Goal: Task Accomplishment & Management: Use online tool/utility

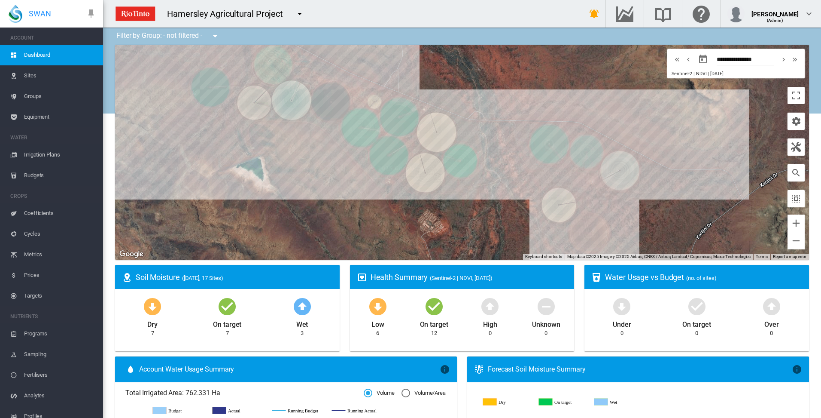
click at [38, 152] on span "Irrigation Plans" at bounding box center [60, 154] width 72 height 21
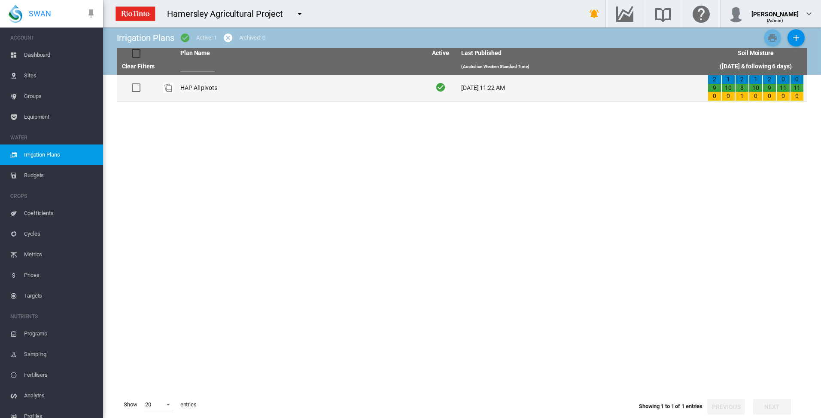
click at [181, 89] on td "HAP All pivots" at bounding box center [300, 88] width 247 height 26
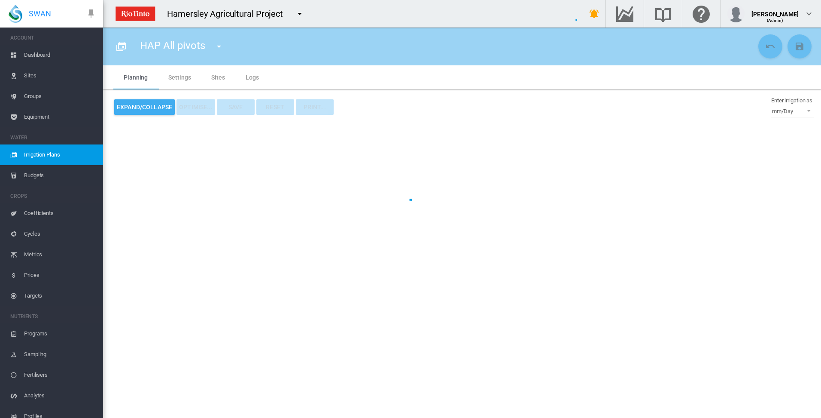
type input "**********"
type input "*"
type input "*****"
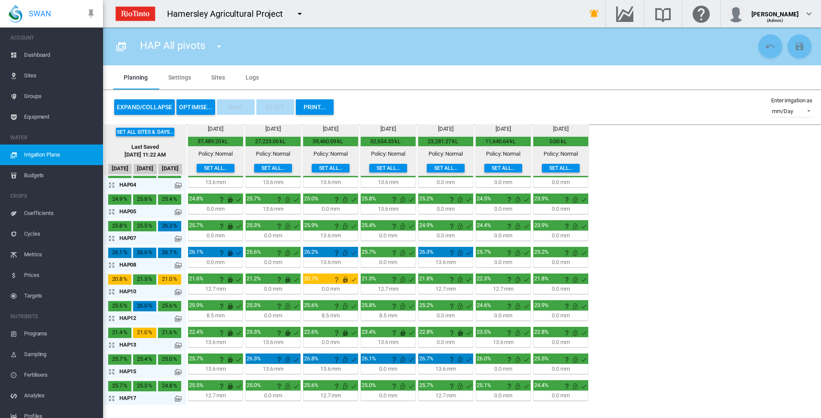
scroll to position [66, 0]
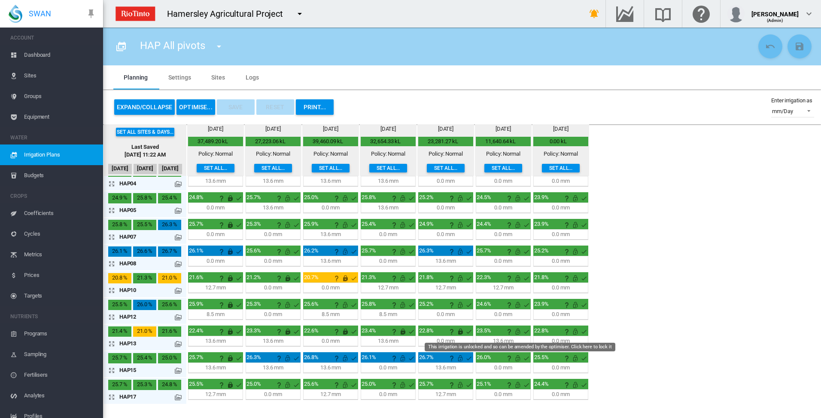
click at [517, 330] on md-icon "This irrigation is unlocked and so can be amended by the optimiser. Click here …" at bounding box center [518, 331] width 10 height 10
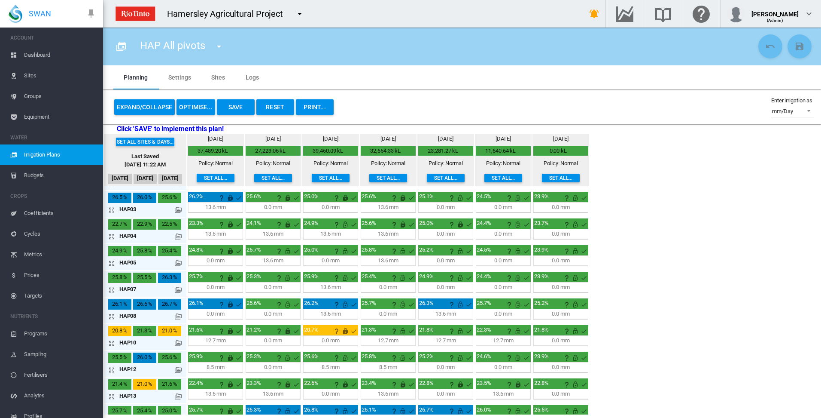
scroll to position [0, 0]
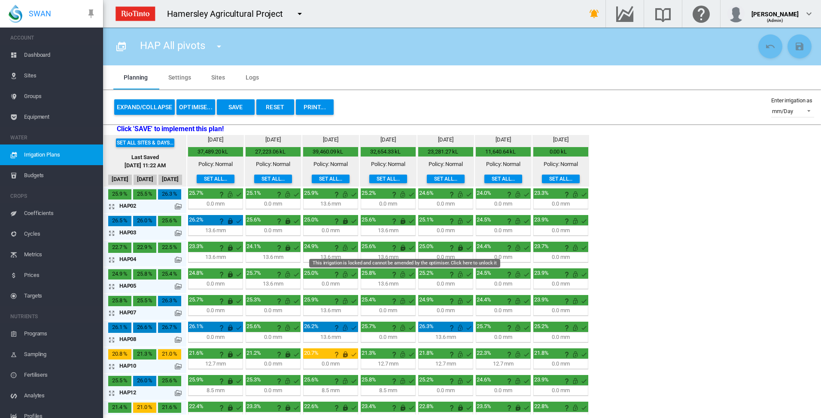
click at [402, 248] on md-icon "This irrigation is locked and cannot be amended by the optimiser. Click here to…" at bounding box center [403, 247] width 10 height 10
click at [460, 247] on md-icon "This irrigation is locked and cannot be amended by the optimiser. Click here to…" at bounding box center [460, 247] width 10 height 10
click at [188, 108] on button "OPTIMISE..." at bounding box center [196, 106] width 39 height 15
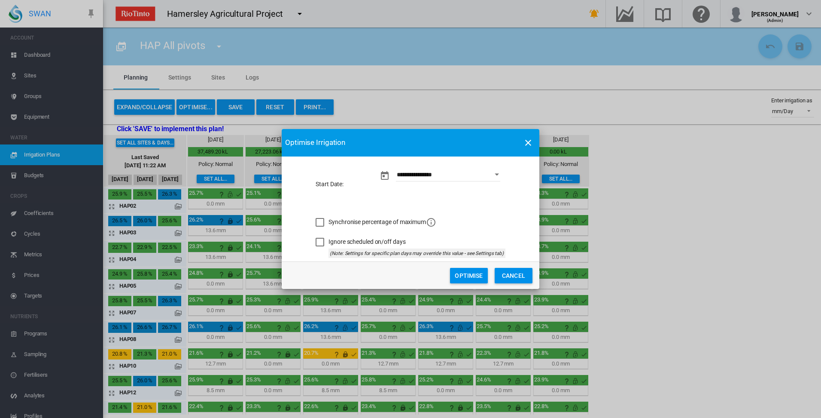
click at [461, 275] on button "Optimise" at bounding box center [469, 275] width 38 height 15
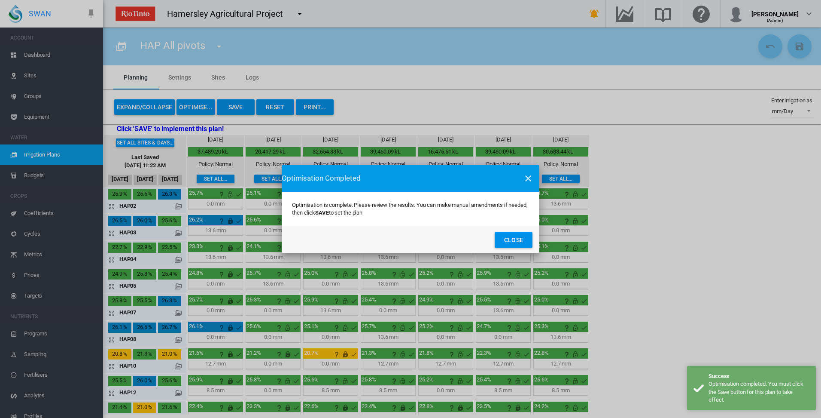
click at [515, 241] on button "Close" at bounding box center [514, 239] width 38 height 15
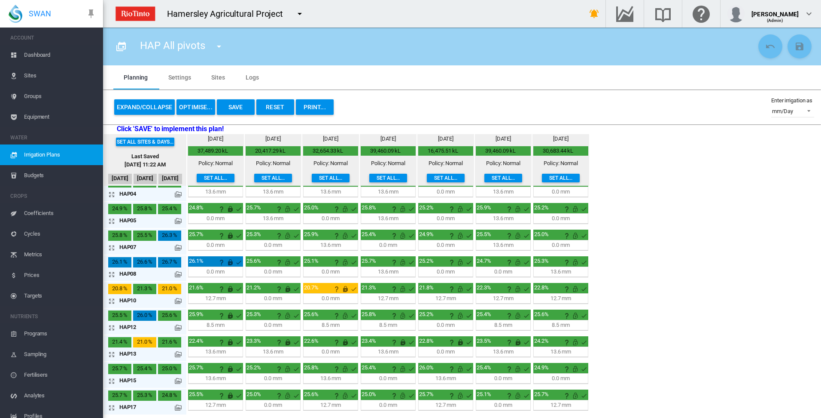
scroll to position [66, 0]
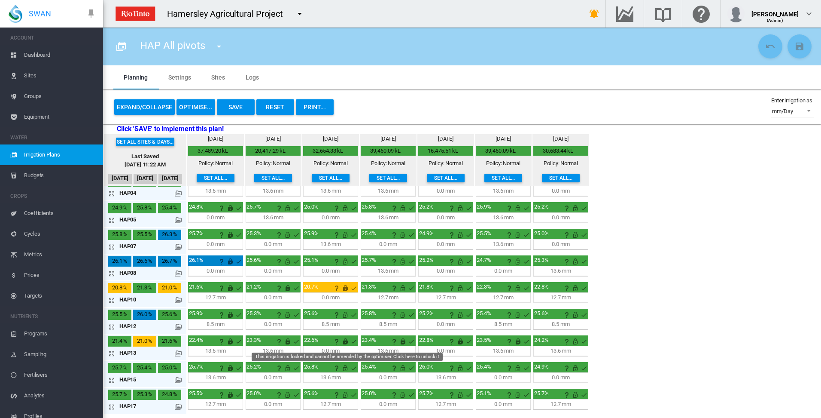
click at [347, 342] on md-icon "This irrigation is locked and cannot be amended by the optimiser. Click here to…" at bounding box center [345, 341] width 10 height 10
click at [193, 109] on button "OPTIMISE..." at bounding box center [196, 106] width 39 height 15
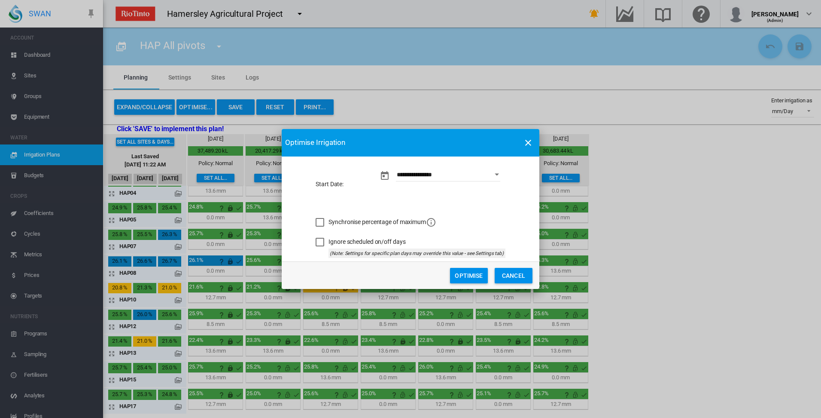
click at [474, 277] on button "Optimise" at bounding box center [469, 275] width 38 height 15
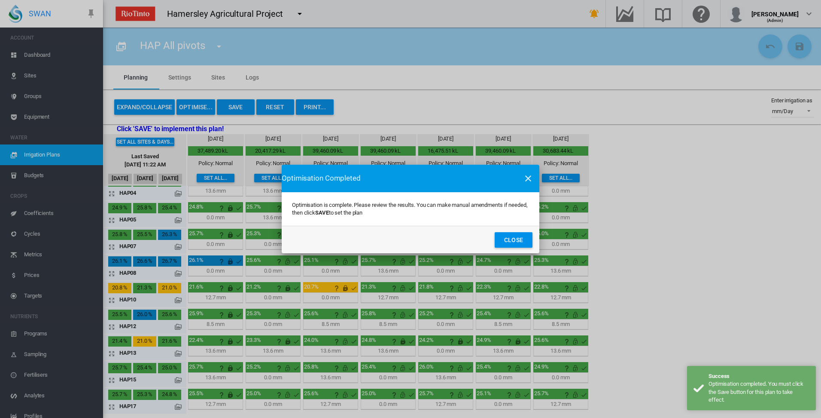
click at [507, 236] on button "Close" at bounding box center [514, 239] width 38 height 15
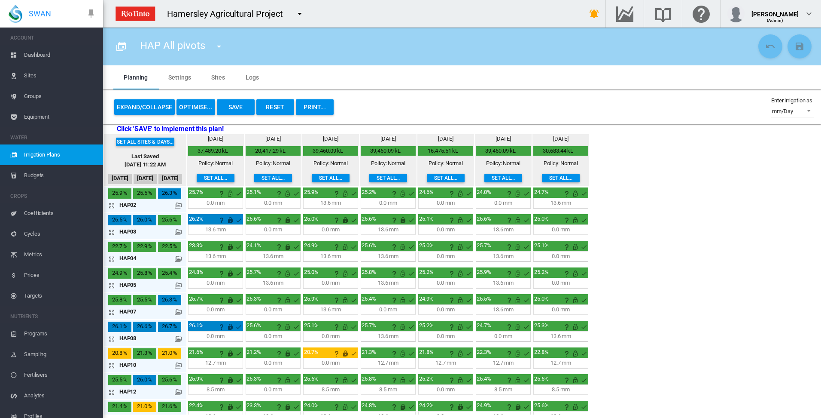
scroll to position [0, 0]
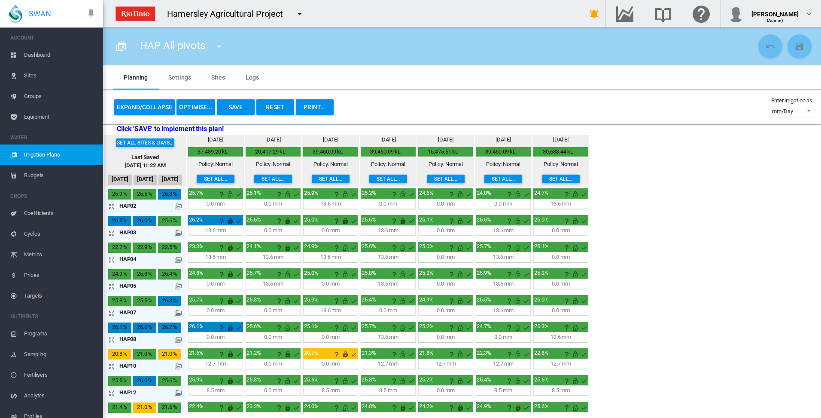
click at [112, 207] on md-icon "icon-arrow-expand" at bounding box center [113, 206] width 10 height 10
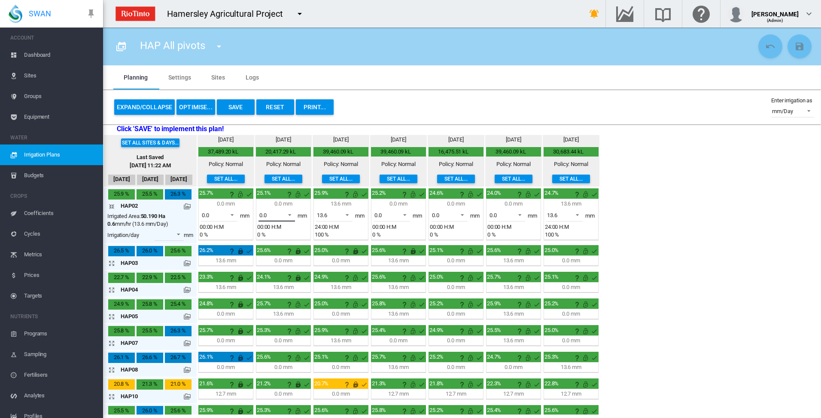
click at [290, 213] on span at bounding box center [287, 214] width 10 height 8
click at [280, 236] on md-option "13.6" at bounding box center [282, 235] width 58 height 21
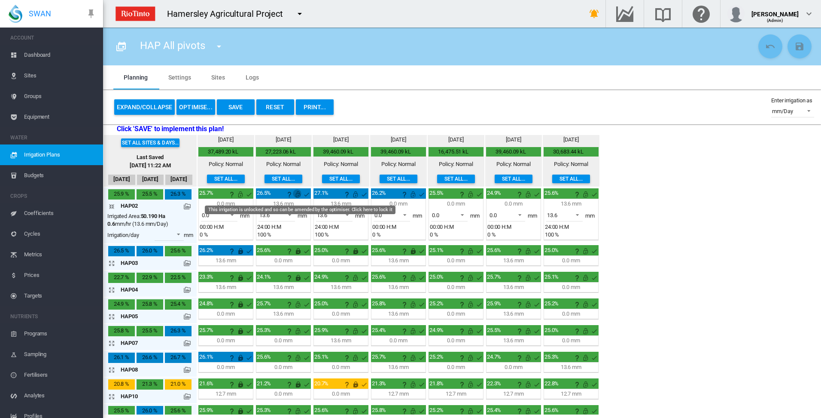
click at [299, 195] on md-icon "This irrigation is unlocked and so can be amended by the optimiser. Click here …" at bounding box center [298, 194] width 10 height 10
click at [186, 104] on button "OPTIMISE..." at bounding box center [196, 106] width 39 height 15
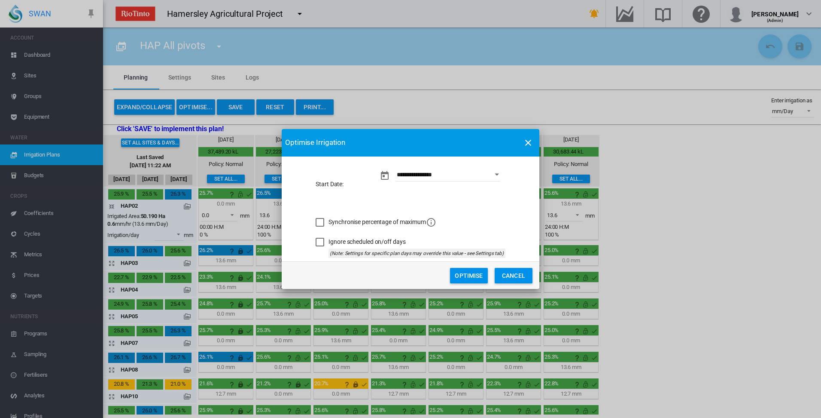
click at [110, 206] on div "**********" at bounding box center [410, 209] width 821 height 418
click at [468, 276] on button "Optimise" at bounding box center [469, 275] width 38 height 15
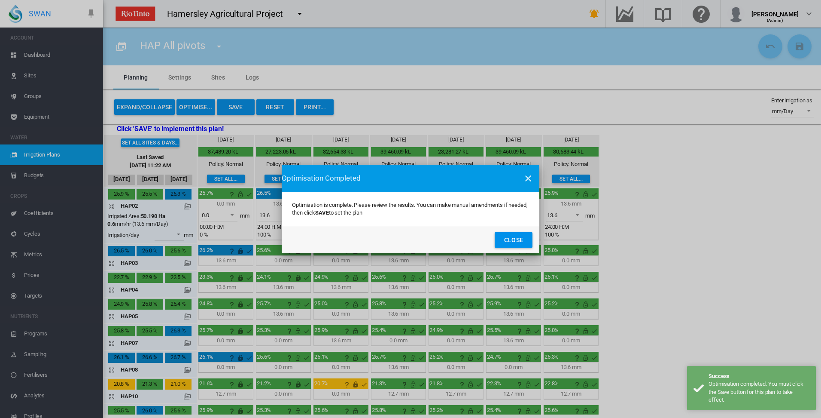
click at [508, 242] on button "Close" at bounding box center [514, 239] width 38 height 15
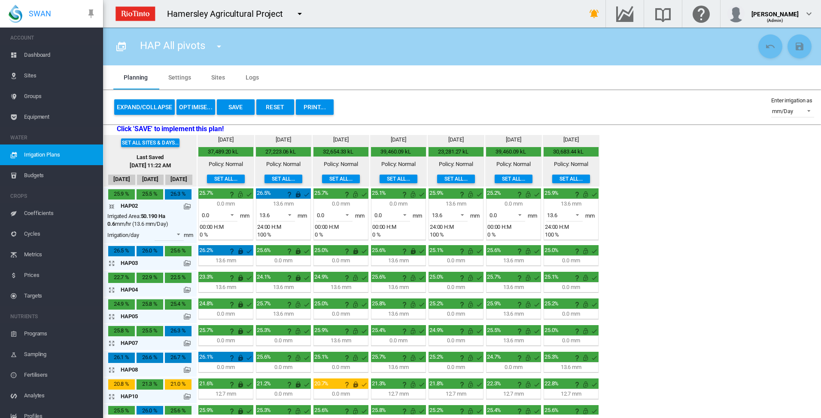
click at [111, 207] on md-icon "icon-arrow-collapse" at bounding box center [113, 206] width 10 height 10
